Goal: Check status: Check status

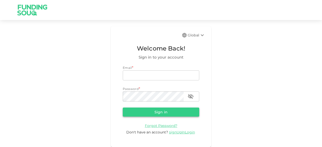
type input "[EMAIL_ADDRESS][DOMAIN_NAME]"
click at [142, 111] on button "Sign in" at bounding box center [161, 112] width 76 height 9
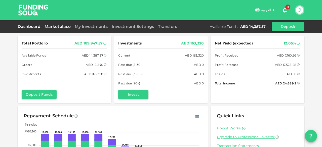
click at [58, 26] on link "Marketplace" at bounding box center [58, 26] width 30 height 5
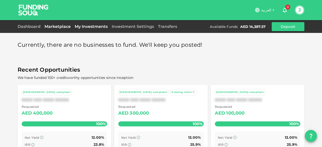
click at [81, 27] on link "My Investments" at bounding box center [91, 26] width 37 height 5
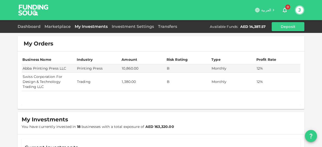
click at [57, 29] on div "Marketplace" at bounding box center [58, 27] width 30 height 6
click at [57, 25] on link "Marketplace" at bounding box center [58, 26] width 30 height 5
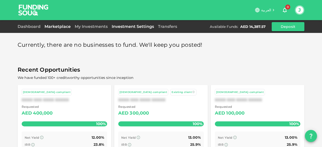
click at [141, 27] on link "Investment Settings" at bounding box center [133, 26] width 46 height 5
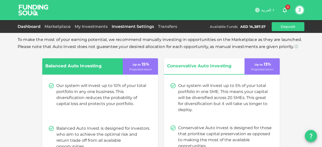
click at [31, 27] on link "Dashboard" at bounding box center [30, 26] width 25 height 5
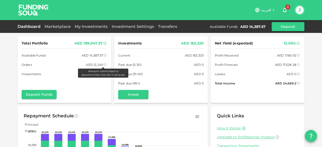
click at [104, 65] on icon at bounding box center [105, 64] width 3 height 3
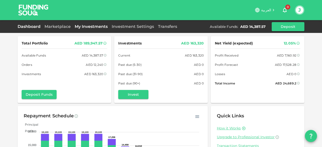
click at [83, 26] on link "My Investments" at bounding box center [91, 26] width 37 height 5
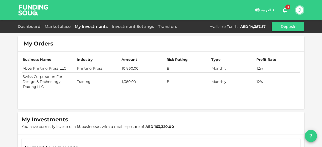
click at [47, 70] on td "Abba Printing Press LLC" at bounding box center [49, 68] width 54 height 8
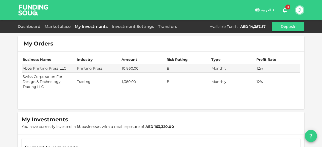
click at [44, 79] on td "Swiss Corporation For Design & Technology Trading LLC" at bounding box center [49, 82] width 54 height 18
click at [43, 80] on td "Swiss Corporation For Design & Technology Trading LLC" at bounding box center [49, 82] width 54 height 18
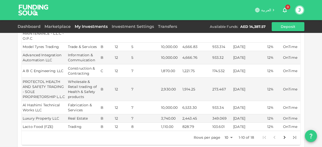
scroll to position [201, 0]
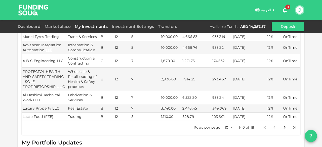
click at [282, 125] on icon "Go to next page" at bounding box center [284, 128] width 6 height 6
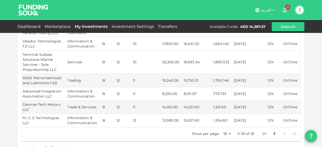
scroll to position [181, 0]
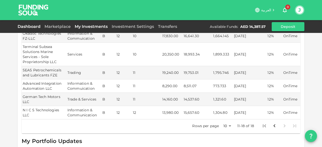
click at [25, 27] on link "Dashboard" at bounding box center [30, 26] width 25 height 5
